Goal: Information Seeking & Learning: Learn about a topic

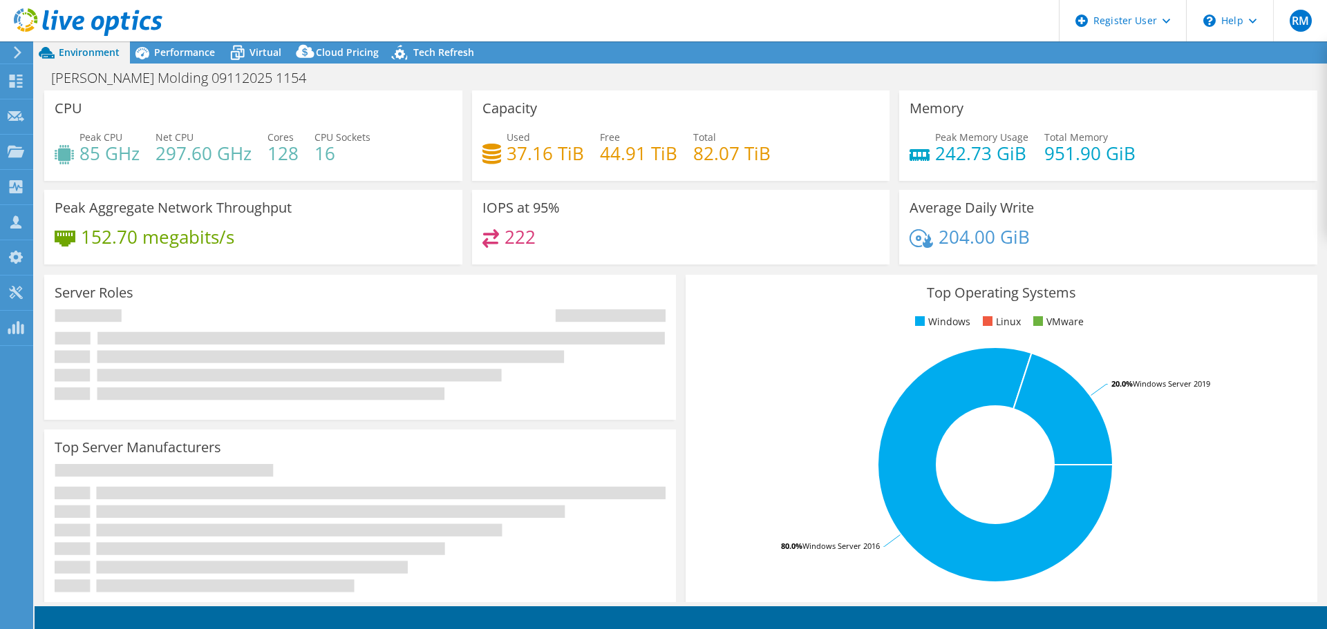
select select "USD"
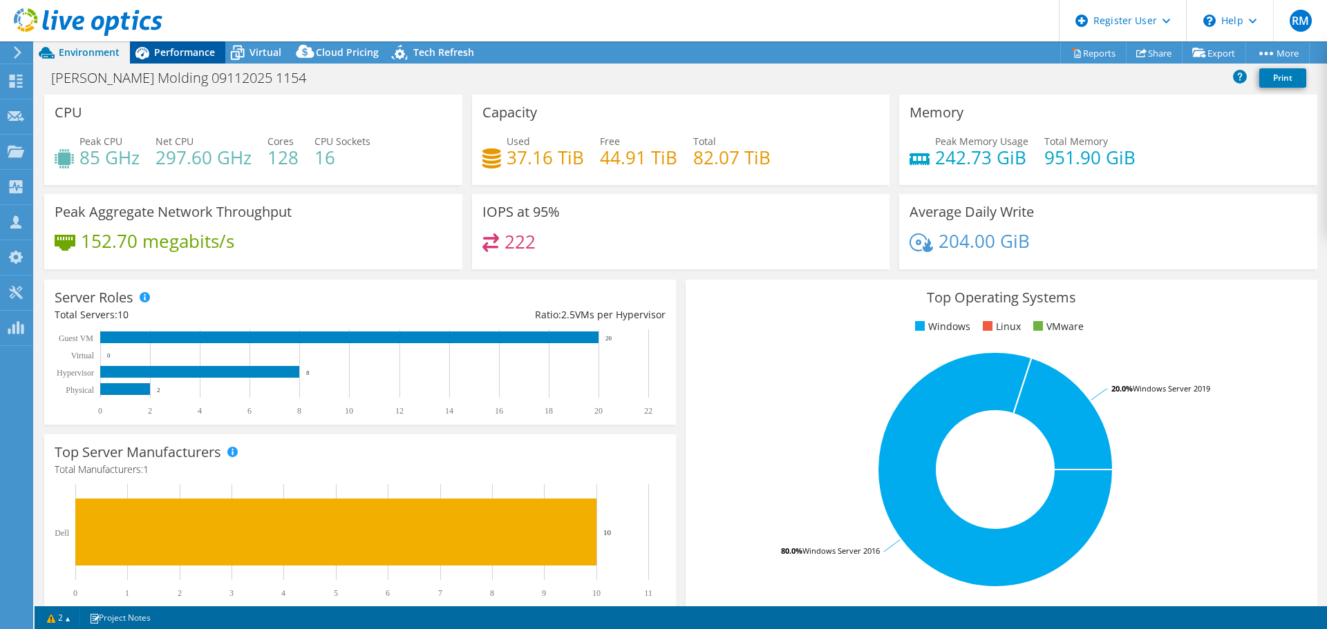
click at [189, 48] on span "Performance" at bounding box center [184, 52] width 61 height 13
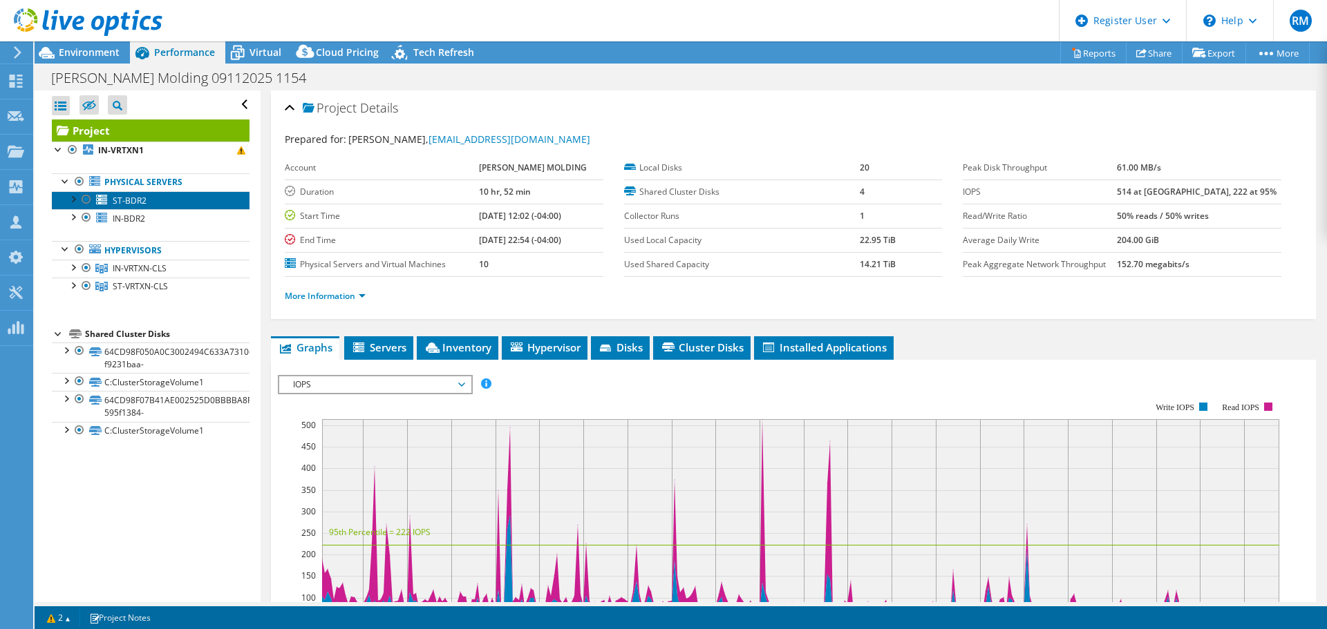
click at [169, 201] on link "ST-BDR2" at bounding box center [151, 200] width 198 height 18
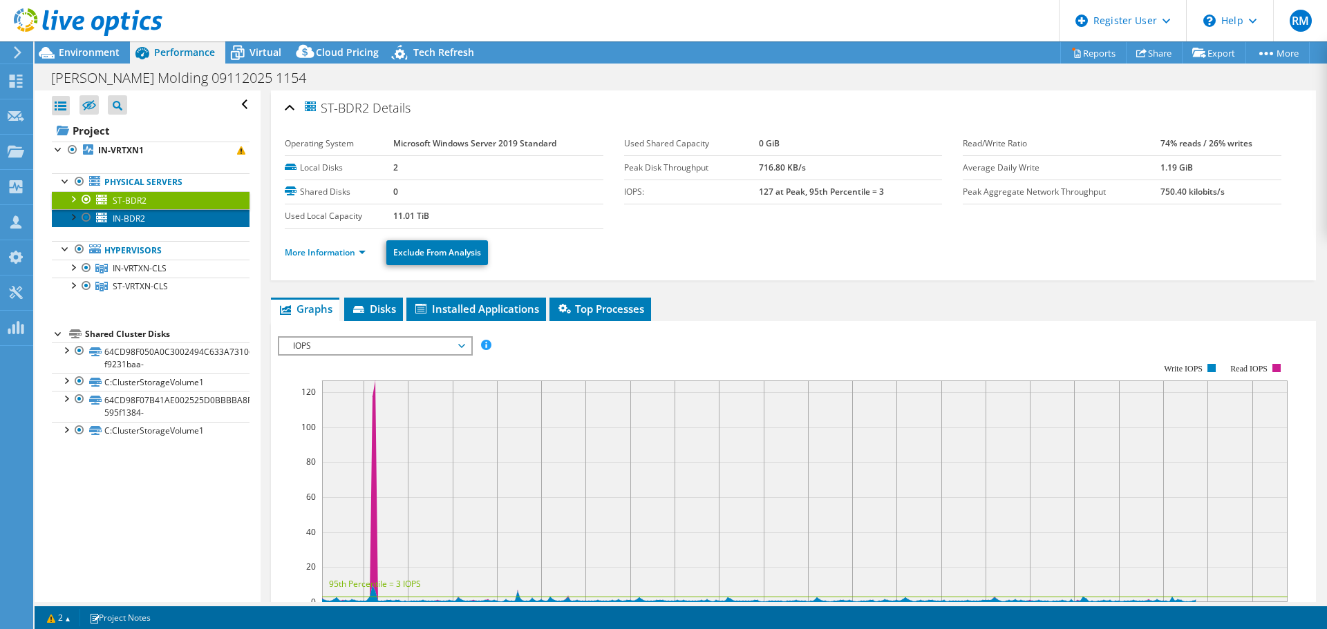
click at [187, 220] on link "IN-BDR2" at bounding box center [151, 218] width 198 height 18
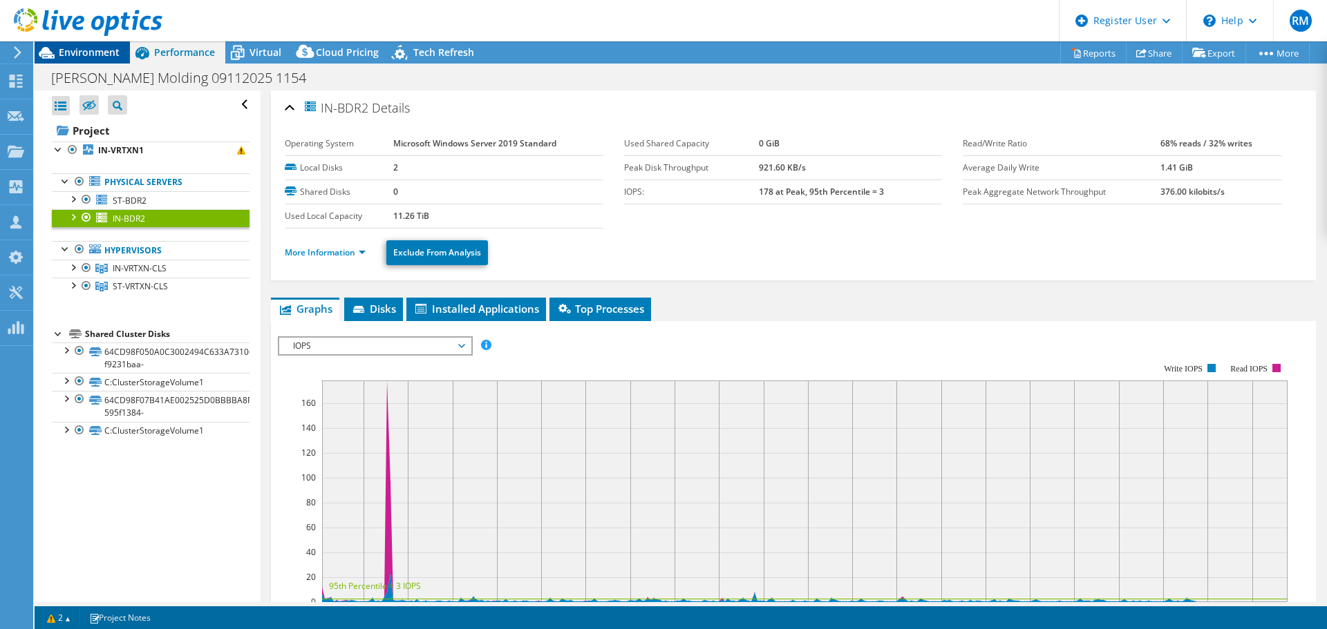
click at [115, 55] on span "Environment" at bounding box center [89, 52] width 61 height 13
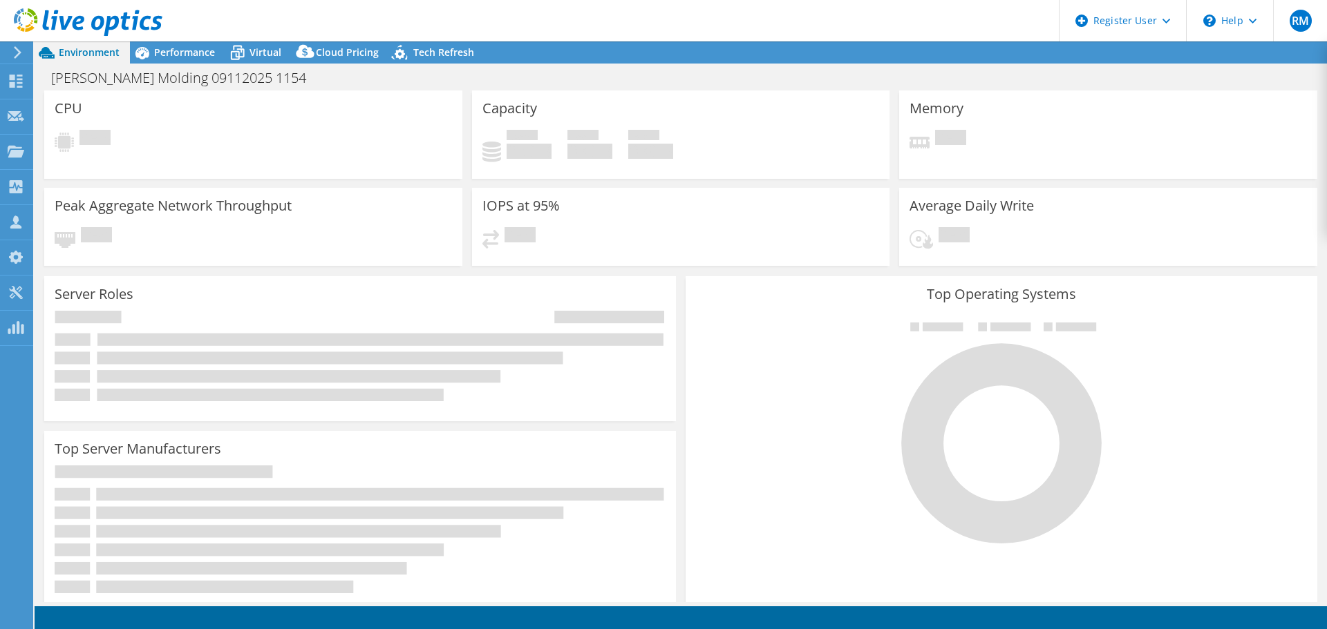
select select "USD"
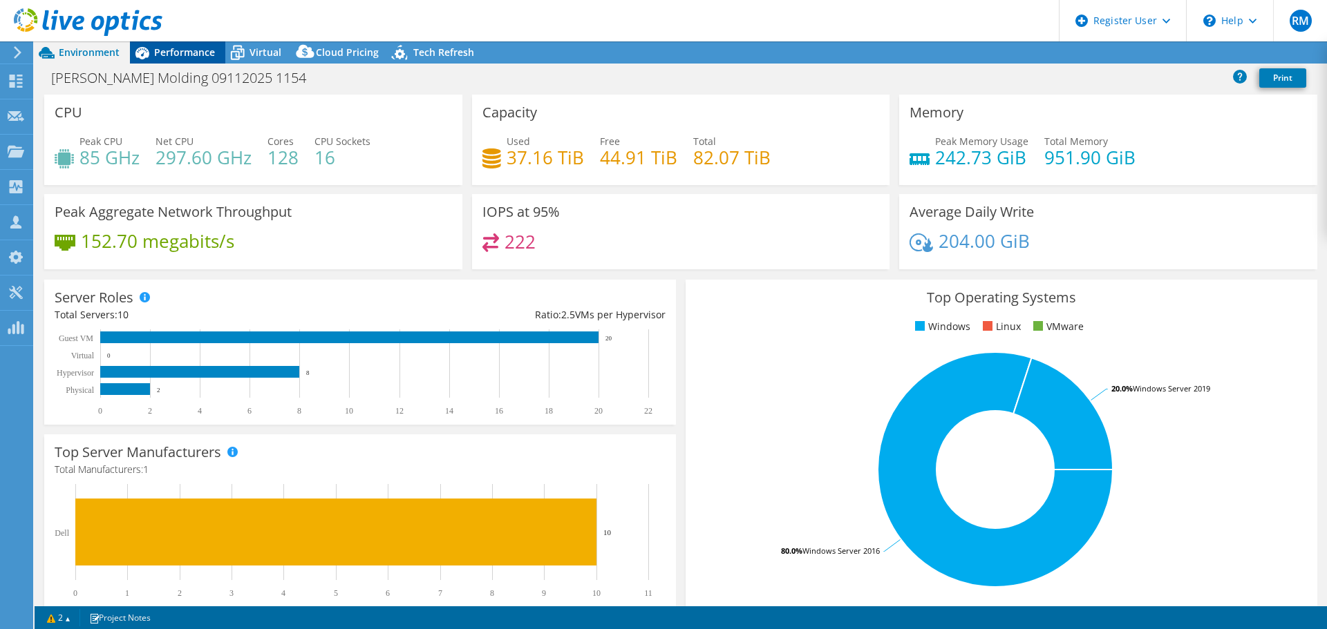
click at [193, 48] on span "Performance" at bounding box center [184, 52] width 61 height 13
